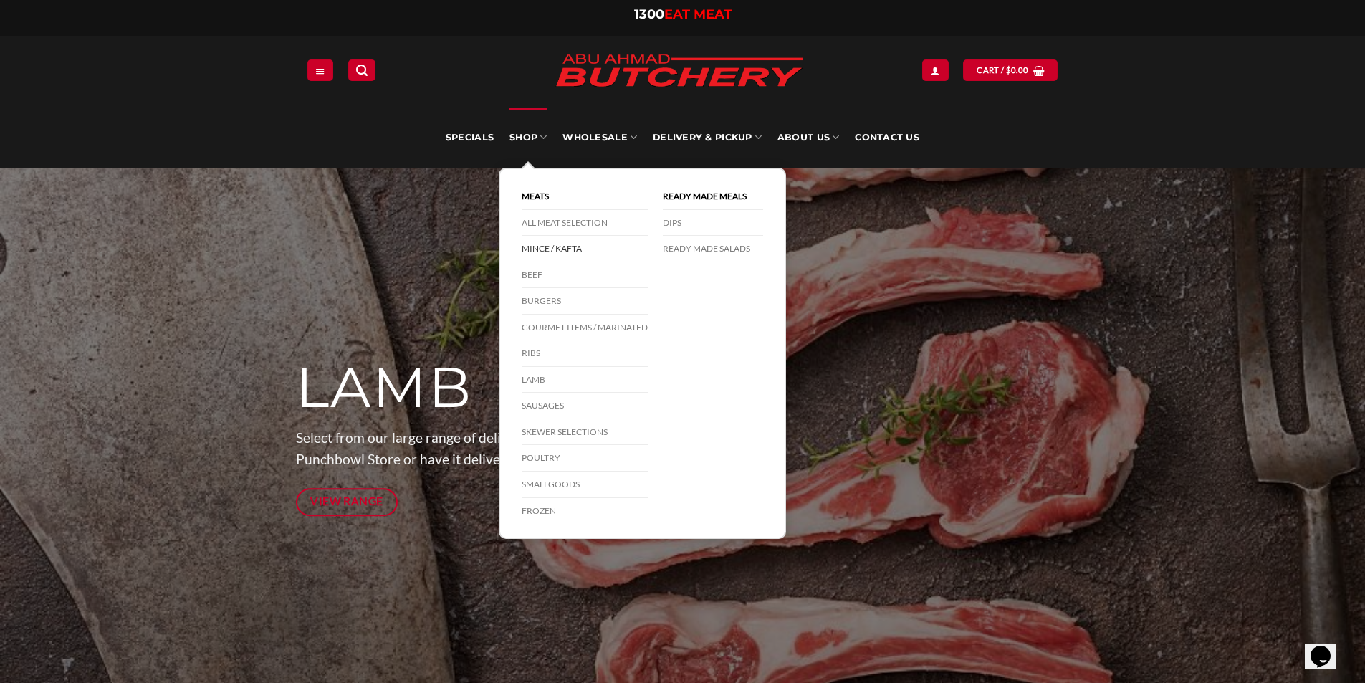
click at [560, 245] on link "Mince / Kafta" at bounding box center [585, 249] width 126 height 27
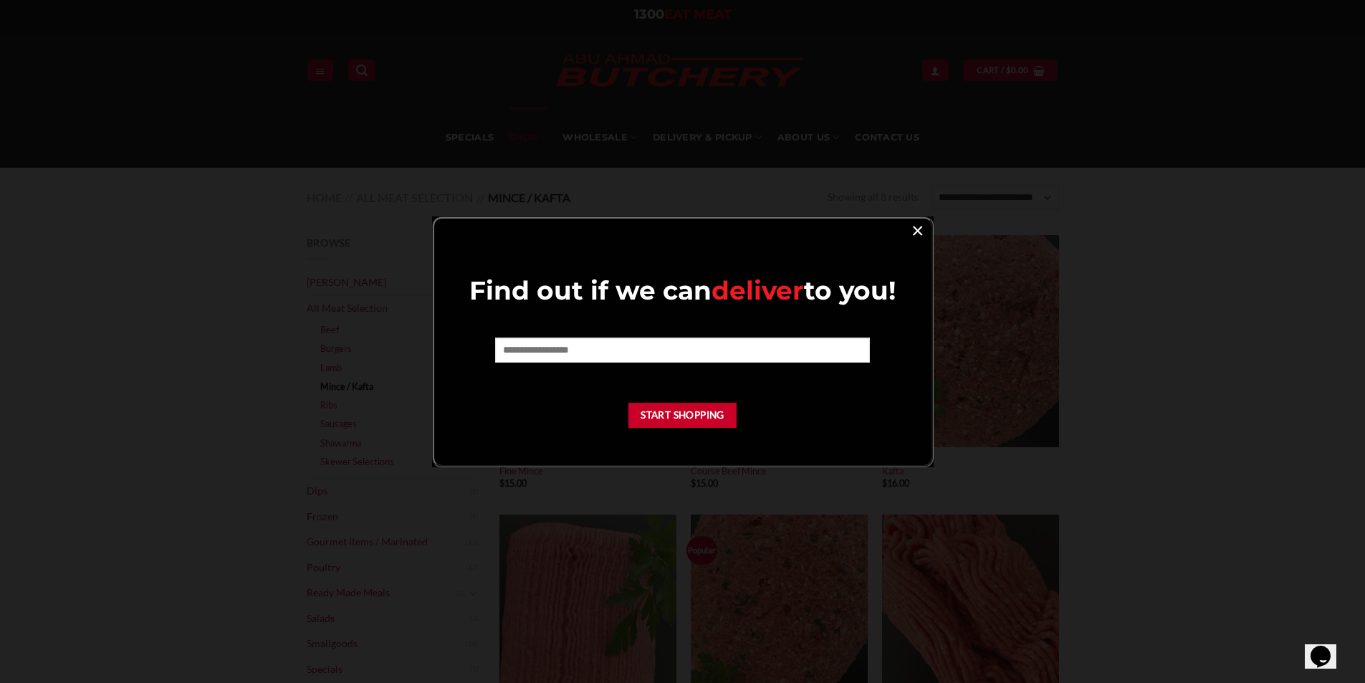
click at [917, 227] on link "×" at bounding box center [917, 229] width 21 height 19
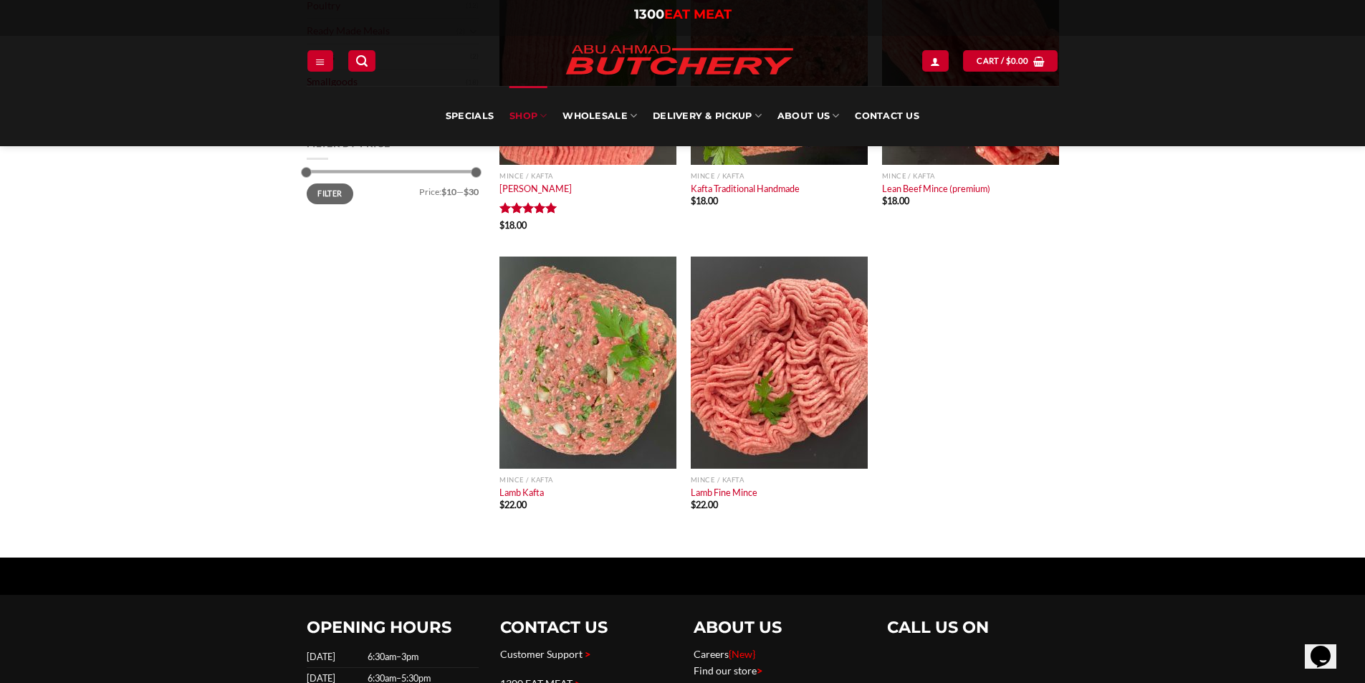
scroll to position [583, 0]
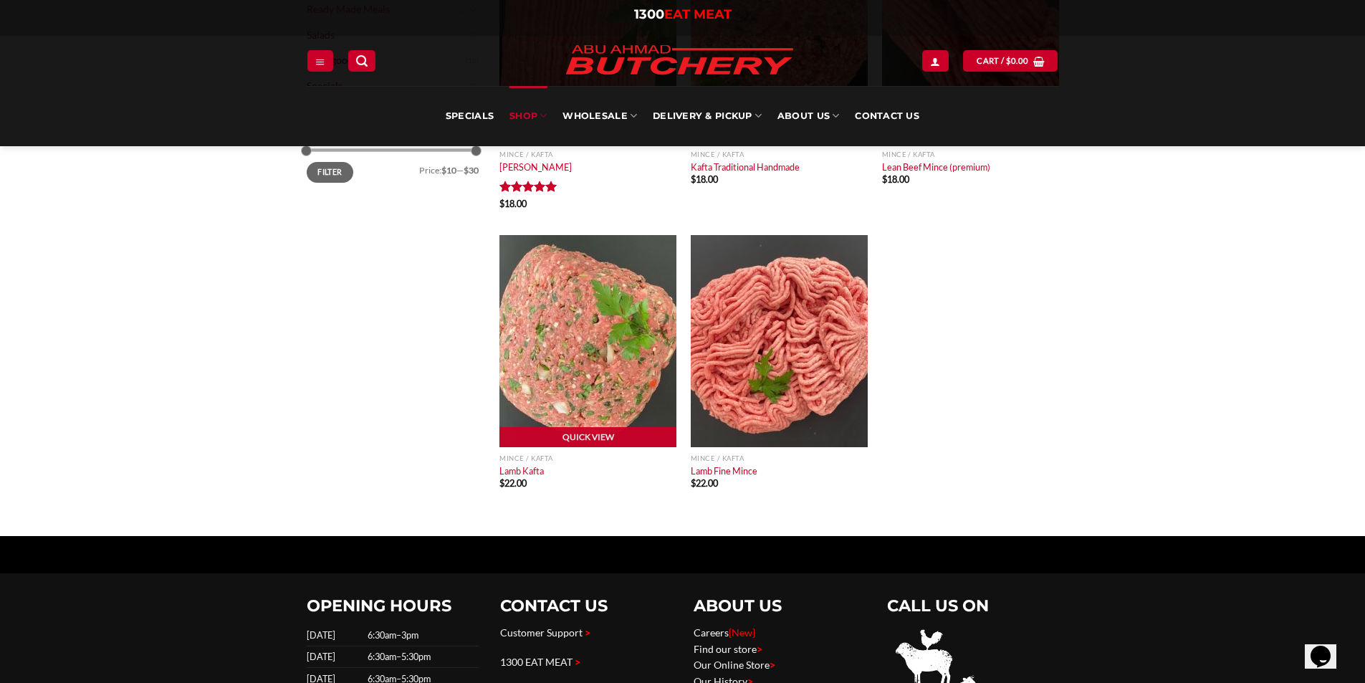
click at [604, 369] on img "Lamb Kafta" at bounding box center [588, 341] width 177 height 212
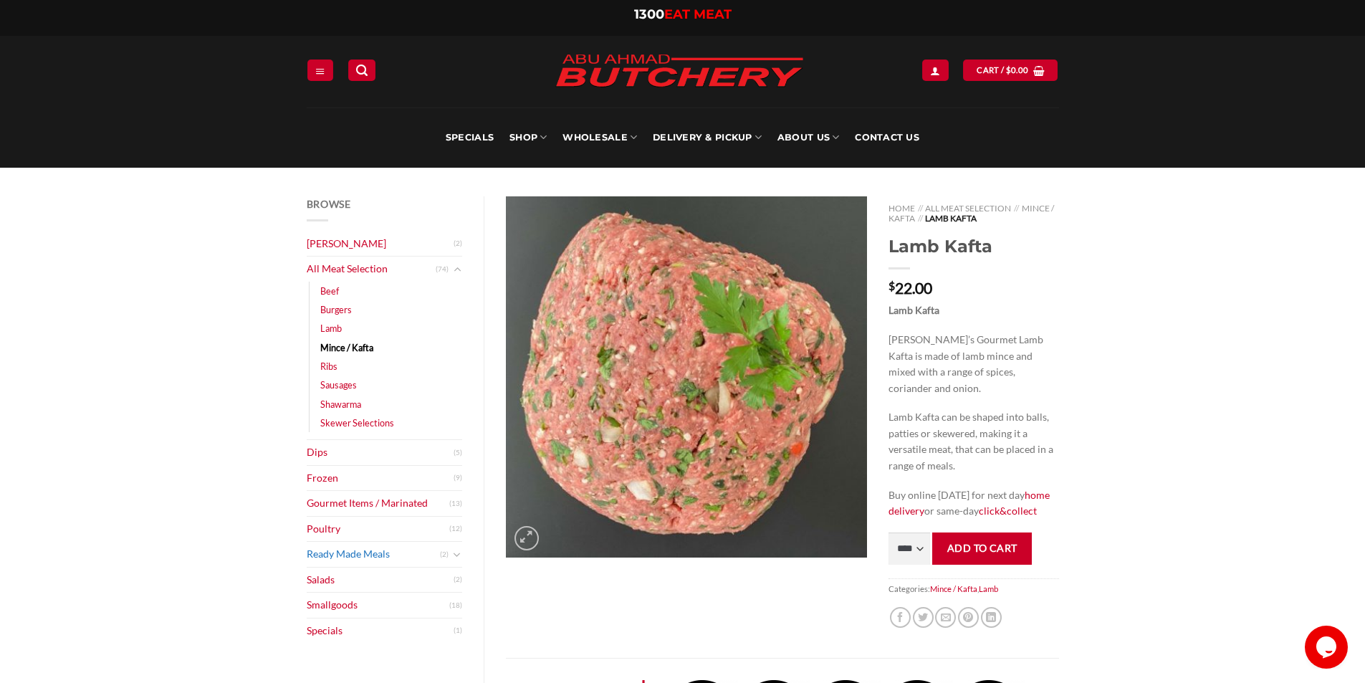
click at [355, 558] on link "Ready Made Meals" at bounding box center [374, 554] width 134 height 25
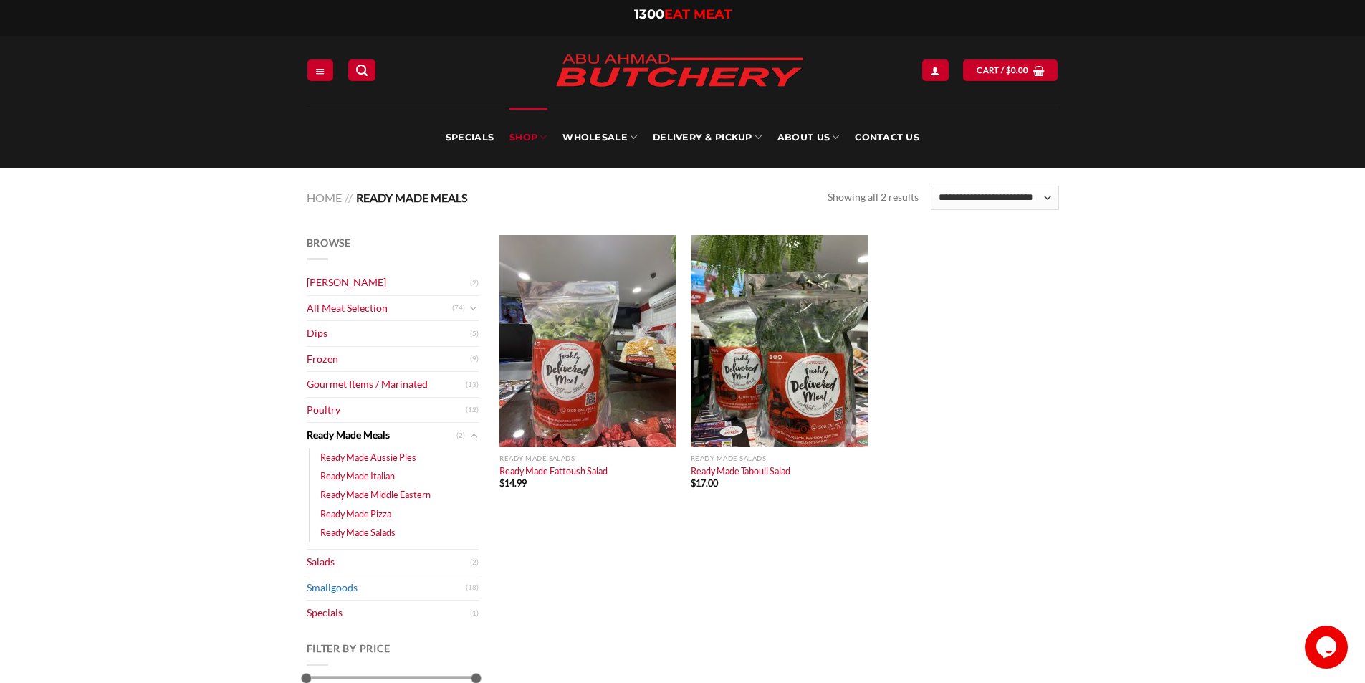
click at [310, 581] on link "Smallgoods" at bounding box center [386, 588] width 159 height 25
click at [313, 611] on link "Specials" at bounding box center [388, 613] width 163 height 25
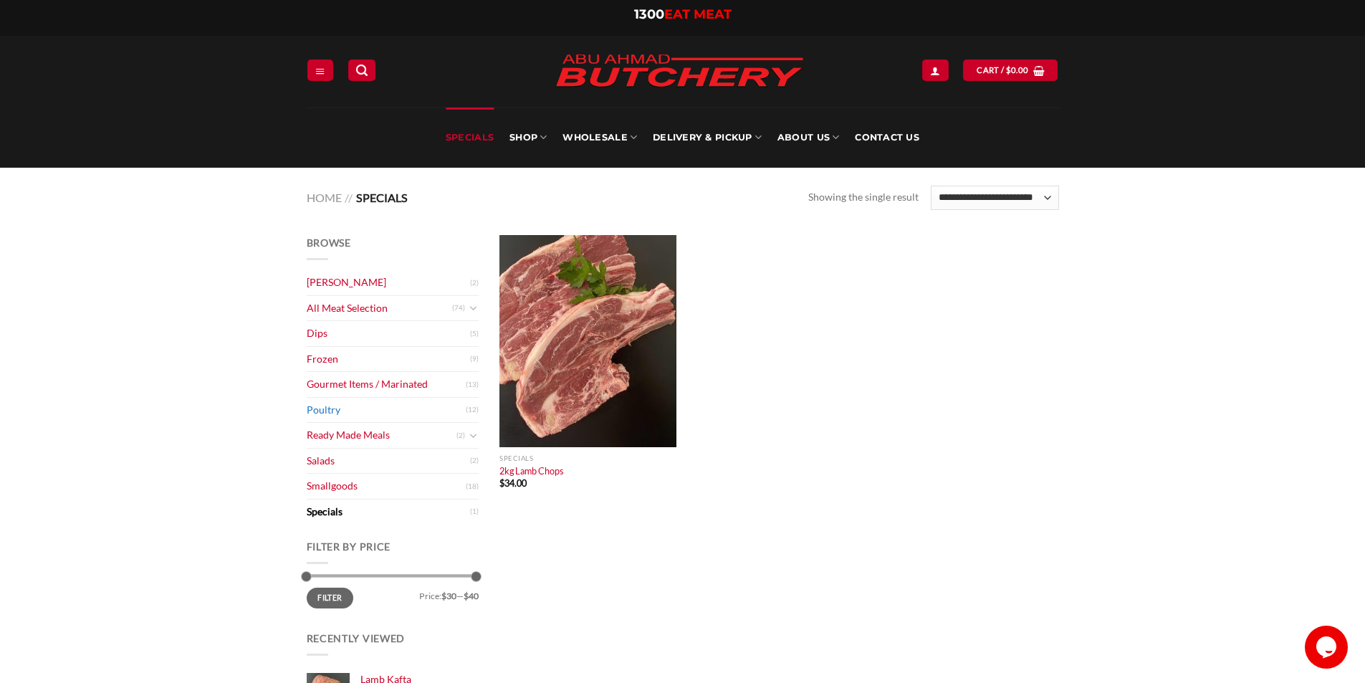
click at [325, 409] on link "Poultry" at bounding box center [386, 410] width 159 height 25
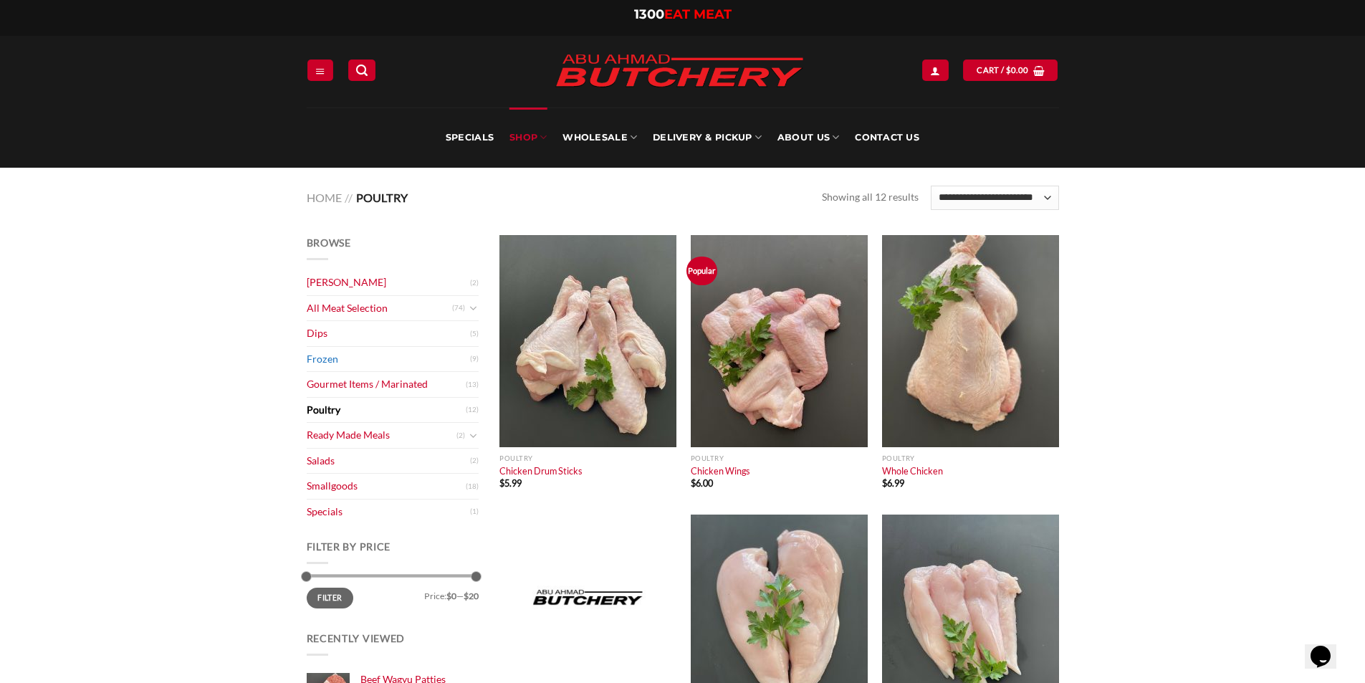
click at [345, 365] on link "Frozen" at bounding box center [388, 359] width 163 height 25
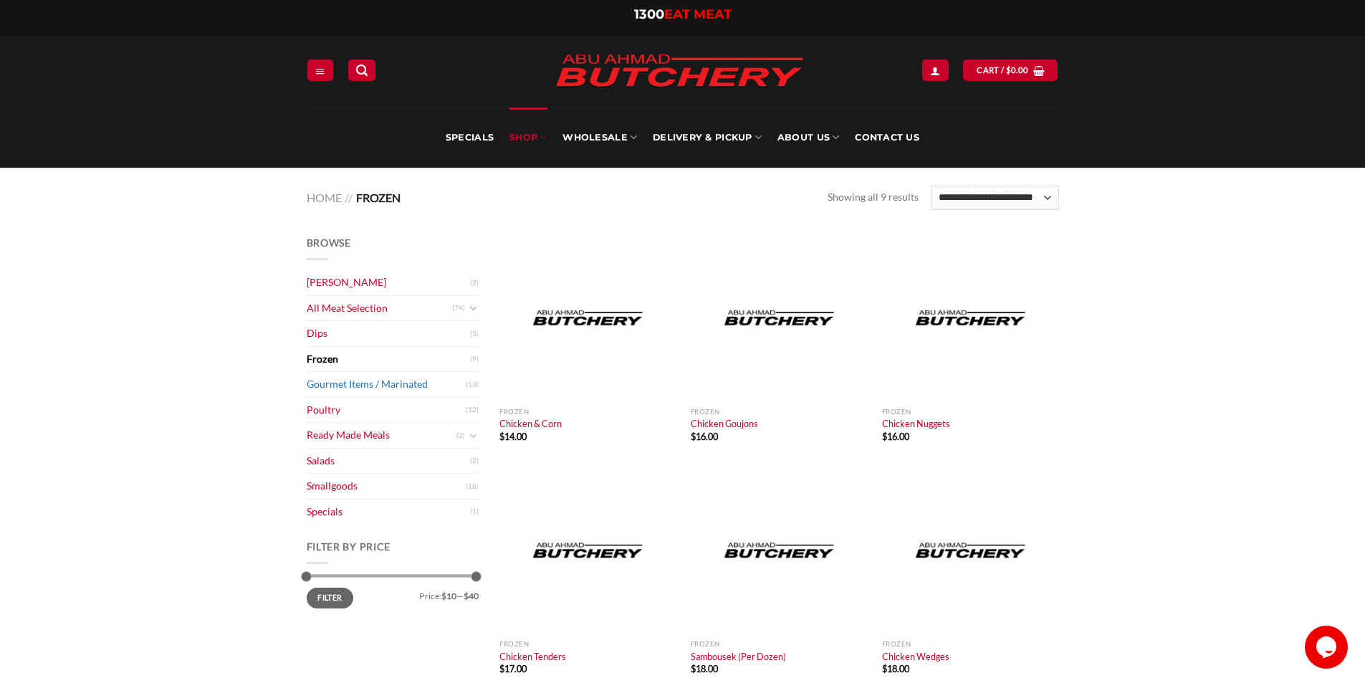
click at [340, 384] on link "Gourmet Items / Marinated" at bounding box center [386, 384] width 159 height 25
